Goal: Communication & Community: Participate in discussion

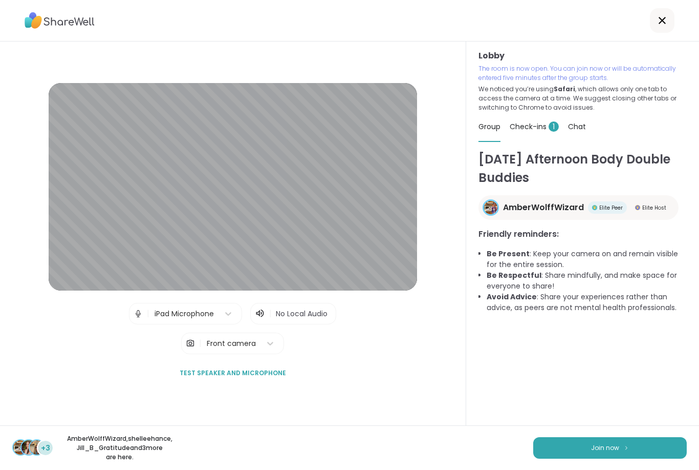
click at [621, 438] on button "Join now" at bounding box center [611, 448] width 154 height 22
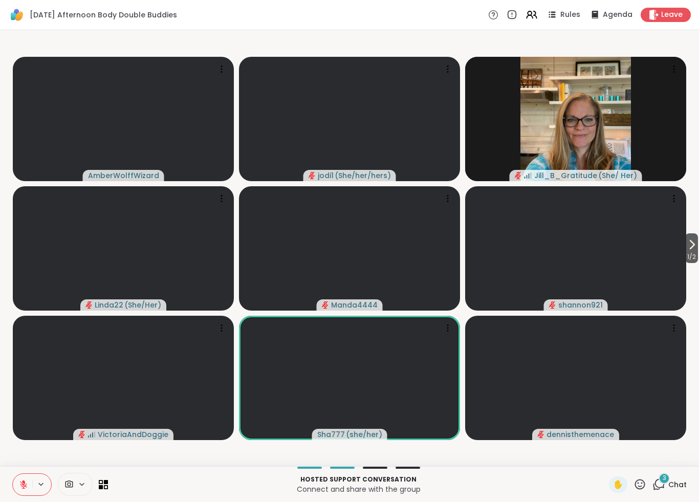
click at [644, 469] on icon at bounding box center [640, 484] width 13 height 13
click at [685, 458] on div "🍪" at bounding box center [678, 458] width 18 height 16
click at [667, 469] on div "3 Chat" at bounding box center [670, 485] width 34 height 16
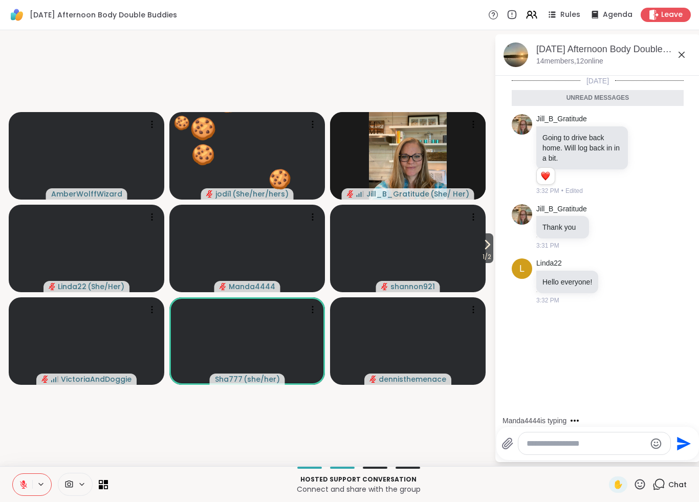
click at [557, 449] on textarea "Type your message" at bounding box center [586, 444] width 119 height 10
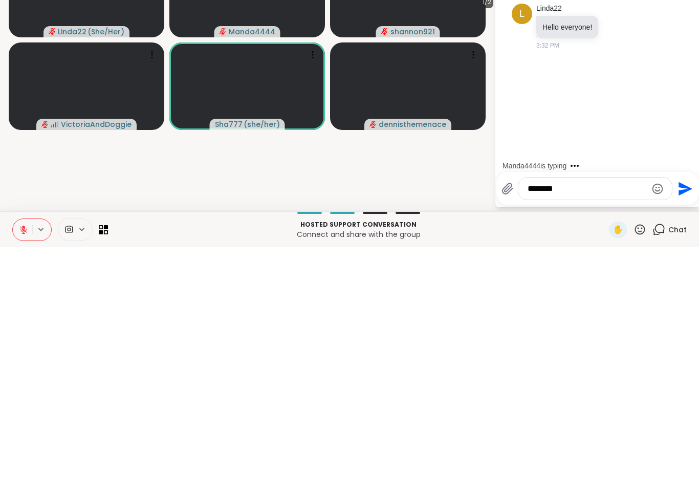
type textarea "********"
click at [685, 437] on icon "Send" at bounding box center [686, 444] width 14 height 14
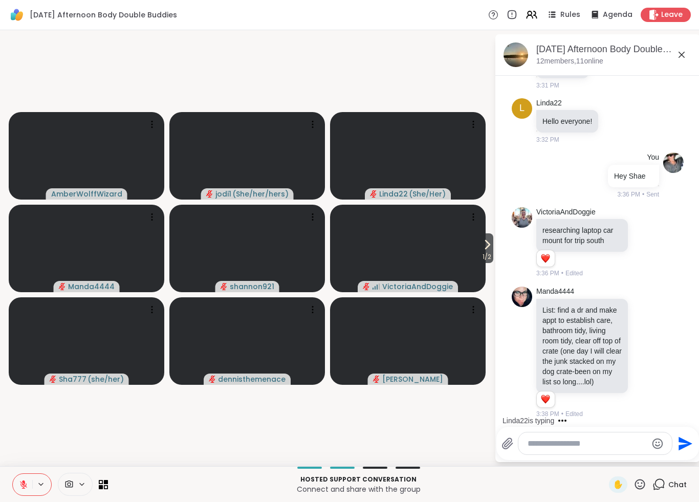
scroll to position [211, 0]
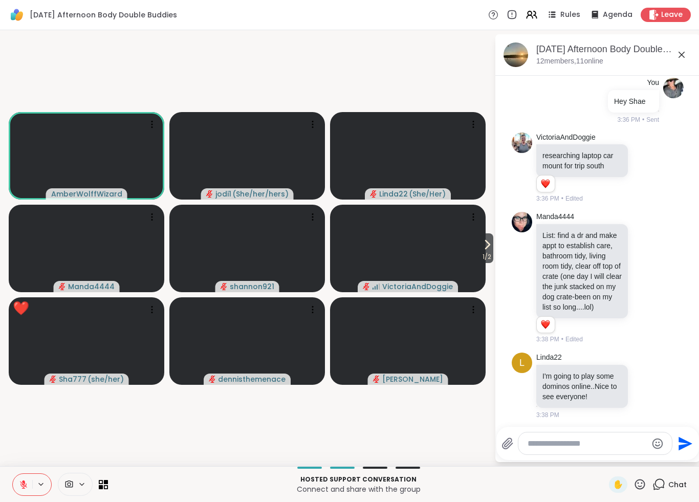
click at [642, 469] on icon at bounding box center [640, 484] width 13 height 13
click at [674, 453] on span "🍪" at bounding box center [678, 458] width 10 height 12
click at [475, 252] on video at bounding box center [408, 249] width 156 height 88
click at [489, 248] on icon at bounding box center [487, 245] width 12 height 12
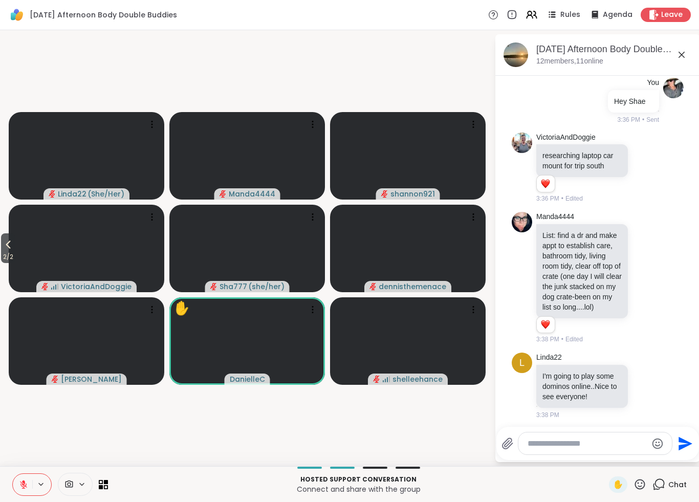
click at [556, 448] on textarea "Type your message" at bounding box center [587, 444] width 119 height 10
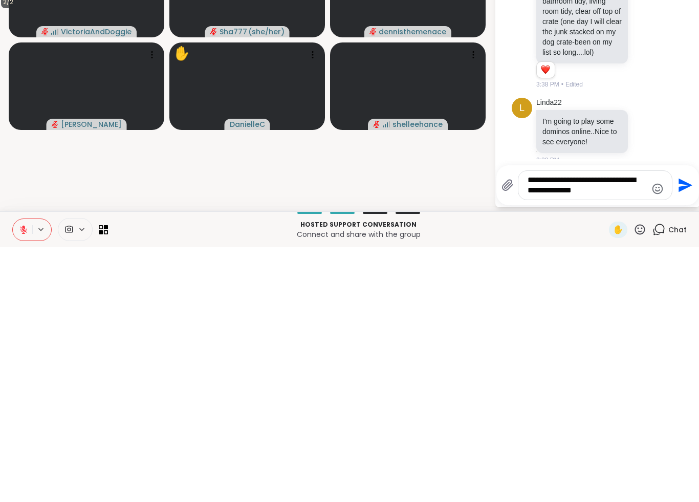
type textarea "**********"
click at [688, 432] on icon "Send" at bounding box center [684, 440] width 16 height 16
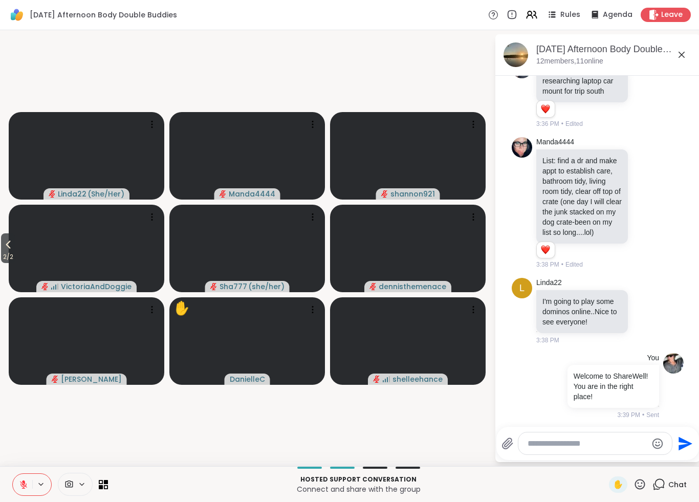
scroll to position [300, 0]
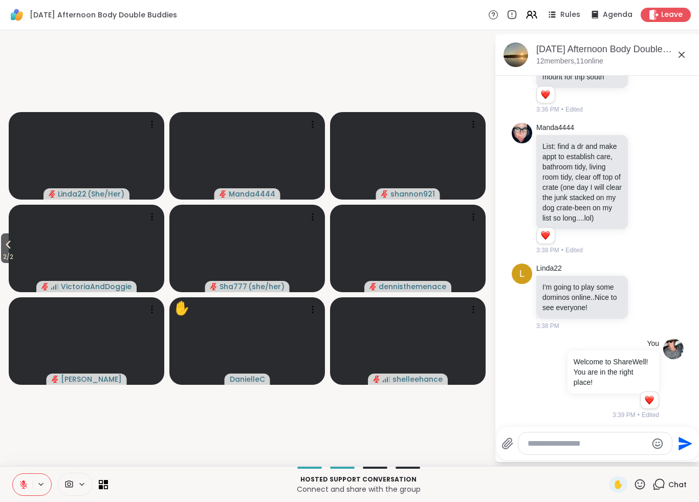
click at [564, 445] on textarea "Type your message" at bounding box center [587, 444] width 119 height 10
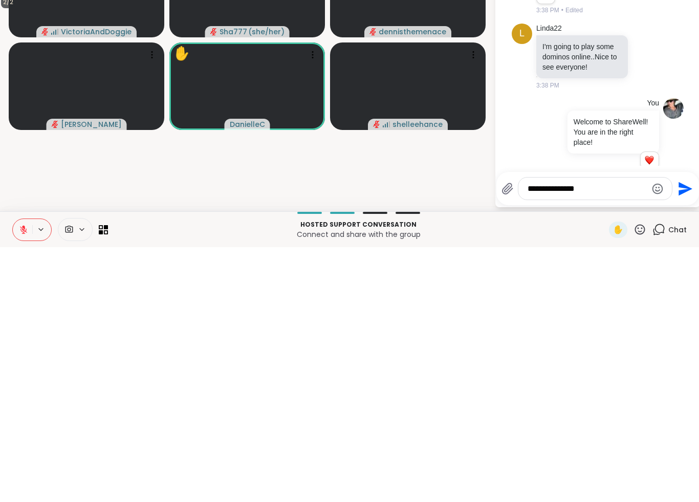
type textarea "**********"
click at [682, 437] on icon "Send" at bounding box center [686, 444] width 14 height 14
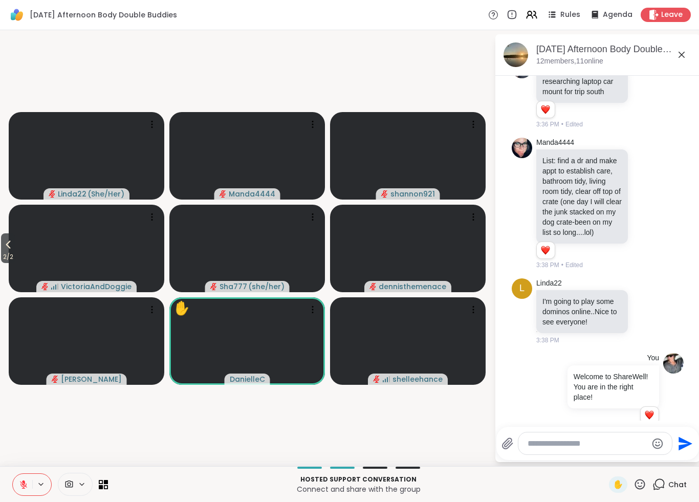
scroll to position [369, 0]
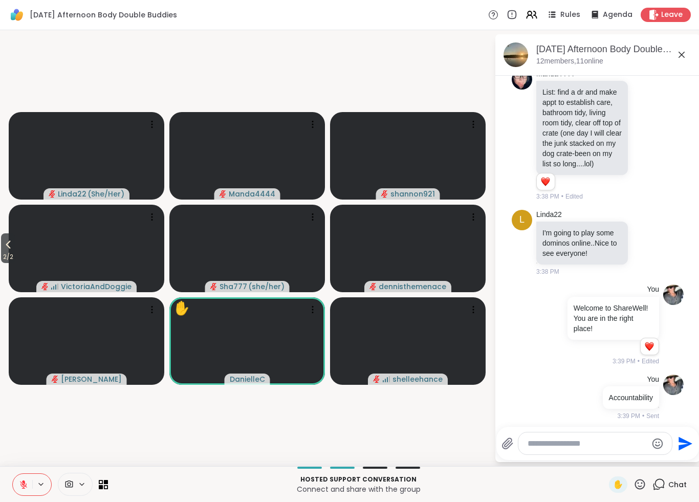
click at [3, 256] on span "2 / 2" at bounding box center [8, 257] width 14 height 12
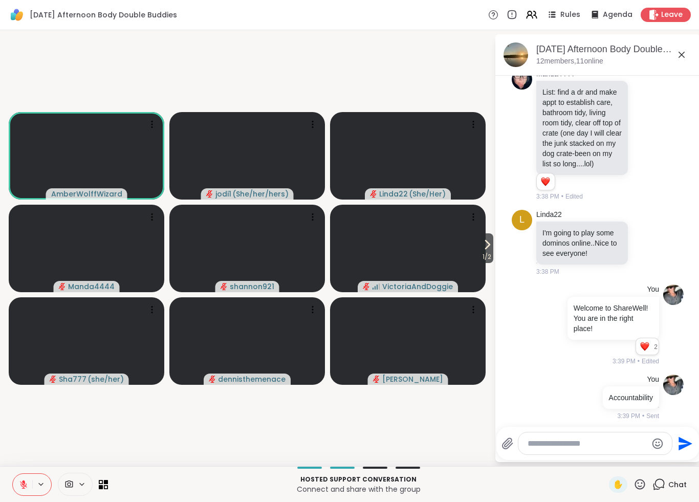
click at [623, 469] on span "✋" at bounding box center [618, 485] width 10 height 12
click at [643, 469] on icon at bounding box center [640, 484] width 13 height 13
click at [638, 459] on div "🎃" at bounding box center [633, 458] width 18 height 16
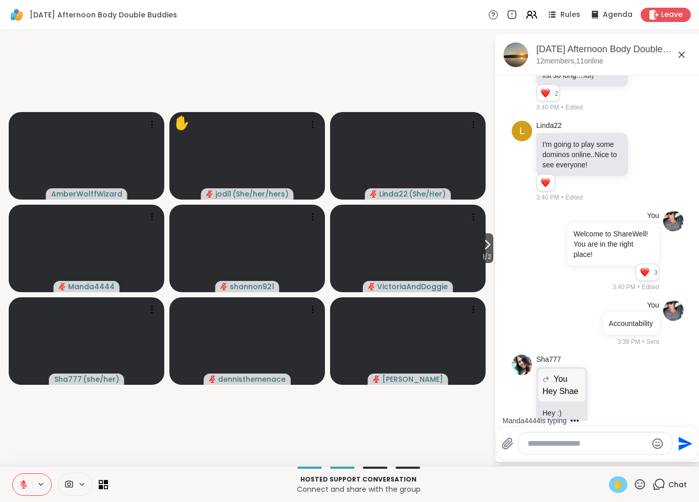
scroll to position [653, 0]
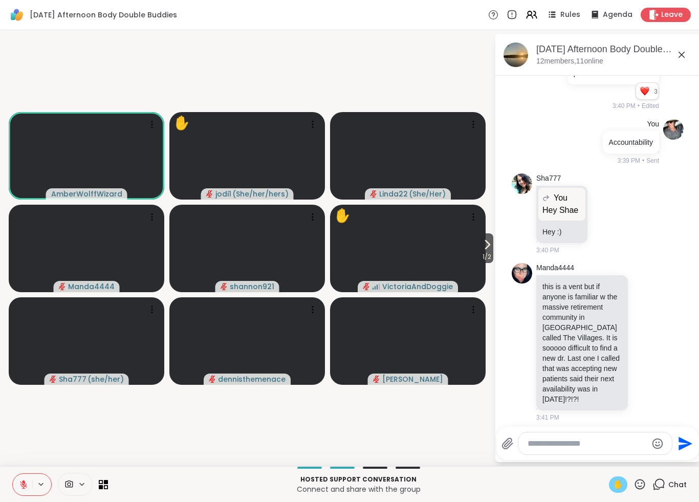
click at [8, 469] on div "Hosted support conversation Connect and share with the group ✋ Chat" at bounding box center [349, 484] width 699 height 36
click at [20, 469] on button at bounding box center [22, 485] width 19 height 22
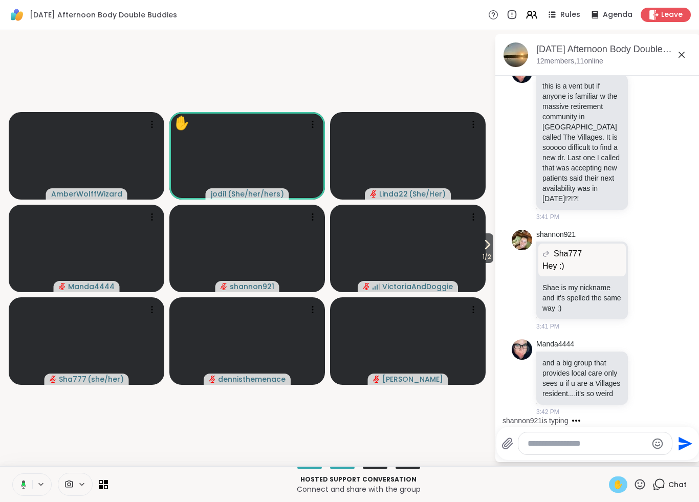
scroll to position [933, 0]
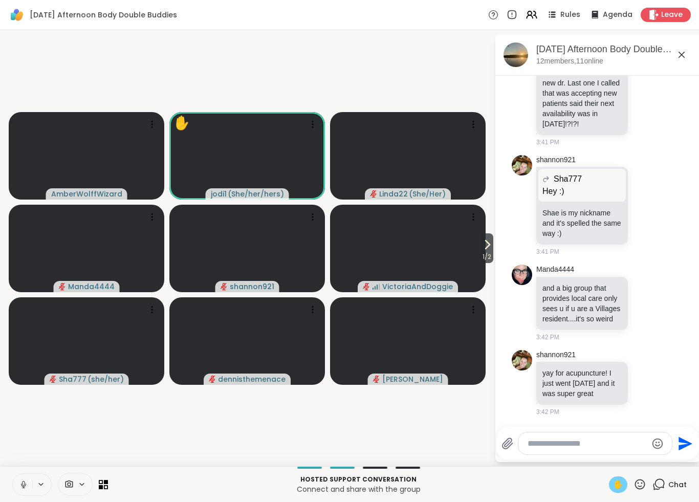
click at [484, 246] on icon at bounding box center [487, 245] width 12 height 12
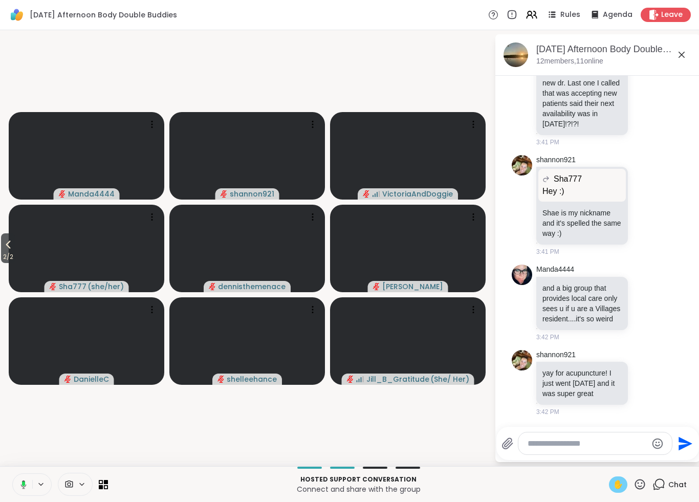
click at [15, 250] on button "2 / 2" at bounding box center [8, 249] width 14 height 30
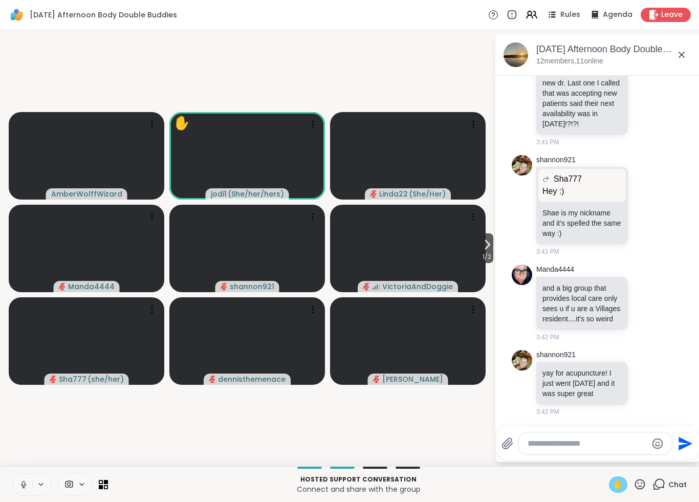
click at [493, 246] on button "1 / 2" at bounding box center [487, 249] width 13 height 30
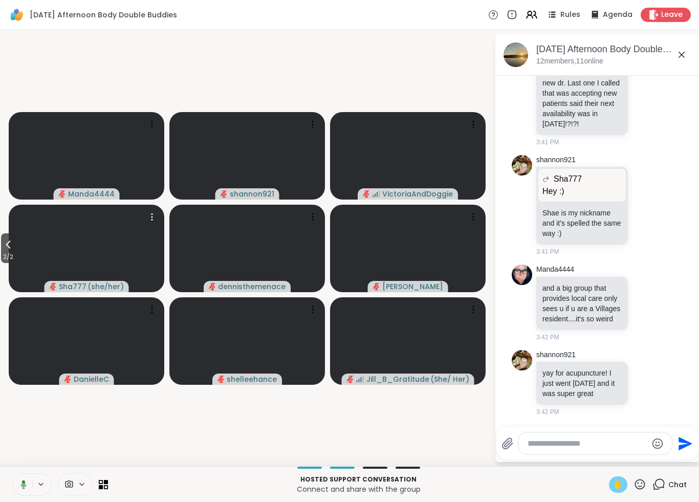
click at [23, 244] on video at bounding box center [87, 249] width 156 height 88
click at [5, 252] on span "2 / 2" at bounding box center [8, 257] width 14 height 12
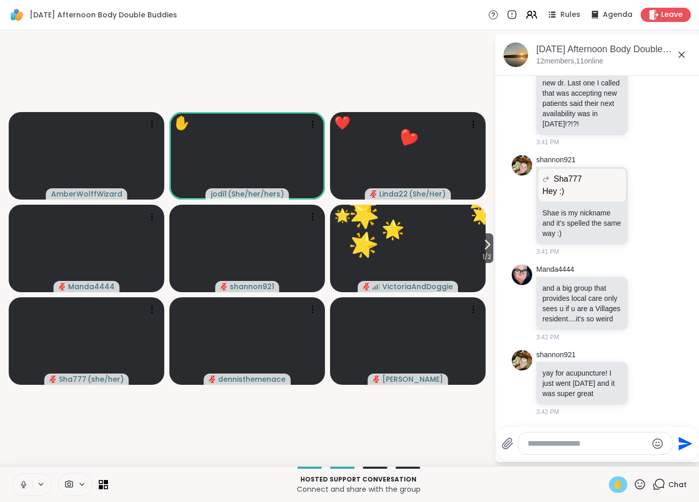
click at [36, 469] on button at bounding box center [41, 484] width 19 height 9
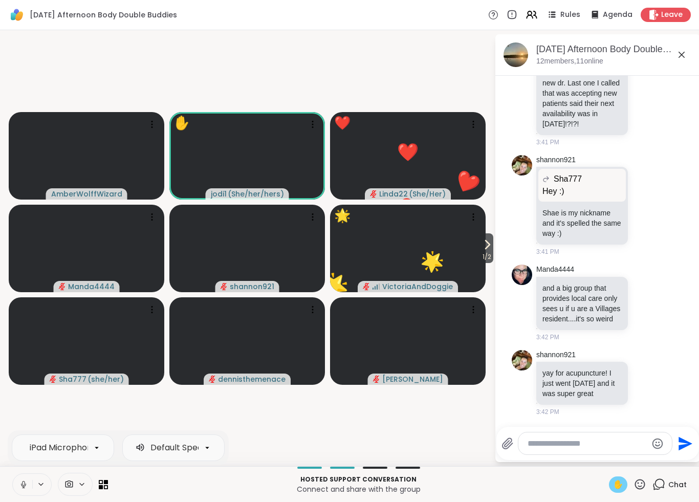
click at [25, 469] on icon at bounding box center [23, 484] width 9 height 9
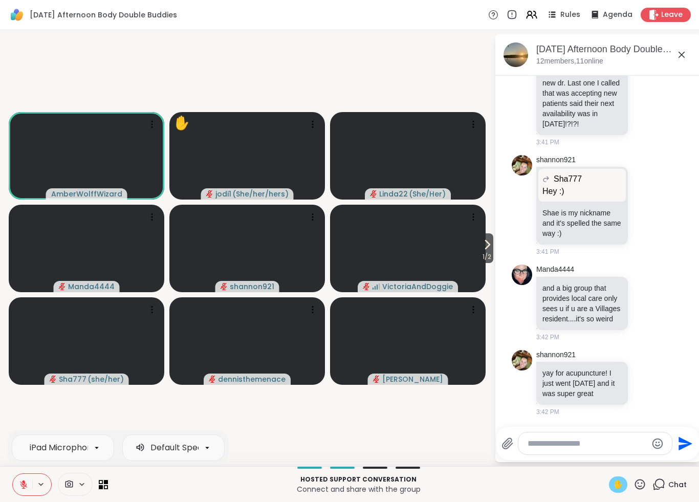
click at [557, 441] on textarea "Type your message" at bounding box center [587, 444] width 119 height 10
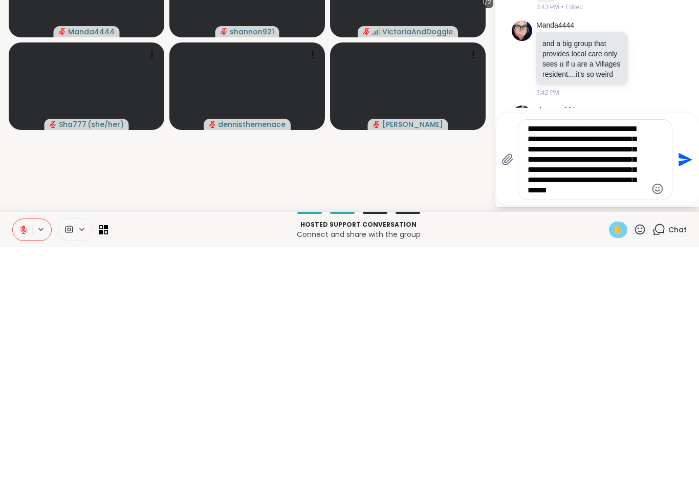
scroll to position [0, 0]
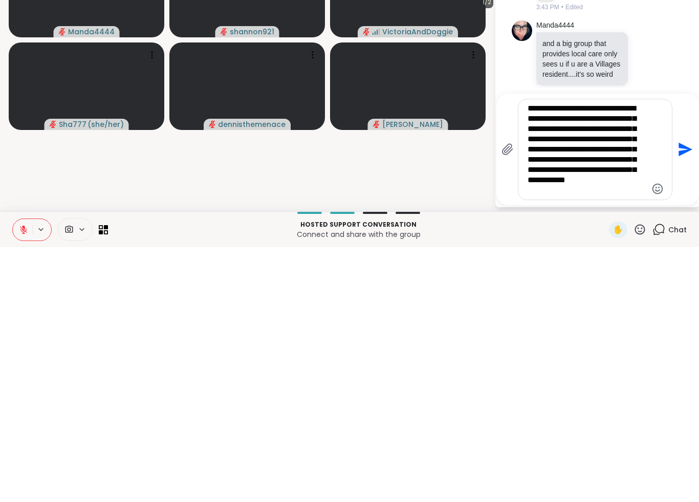
type textarea "**********"
click at [690, 396] on icon "Send" at bounding box center [684, 404] width 16 height 16
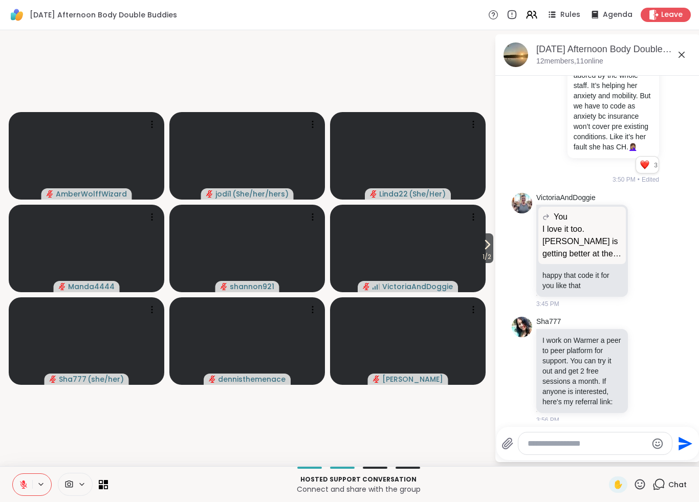
scroll to position [1447, 0]
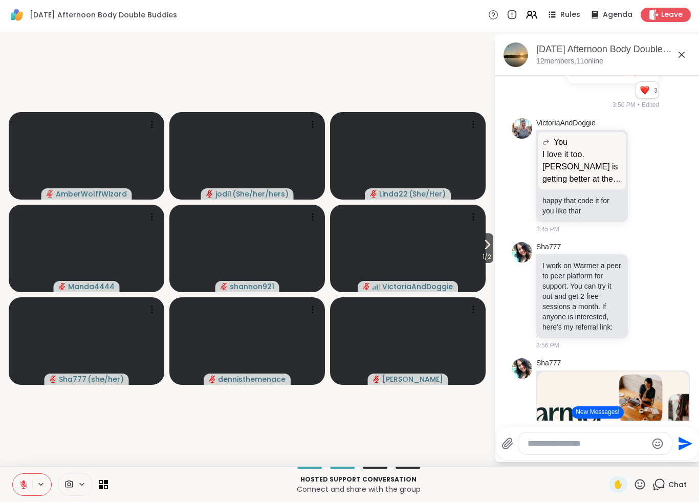
click at [290, 469] on p "Hosted support conversation" at bounding box center [358, 479] width 489 height 9
click at [252, 469] on p "Connect and share with the group" at bounding box center [358, 489] width 489 height 10
